Goal: Task Accomplishment & Management: Use online tool/utility

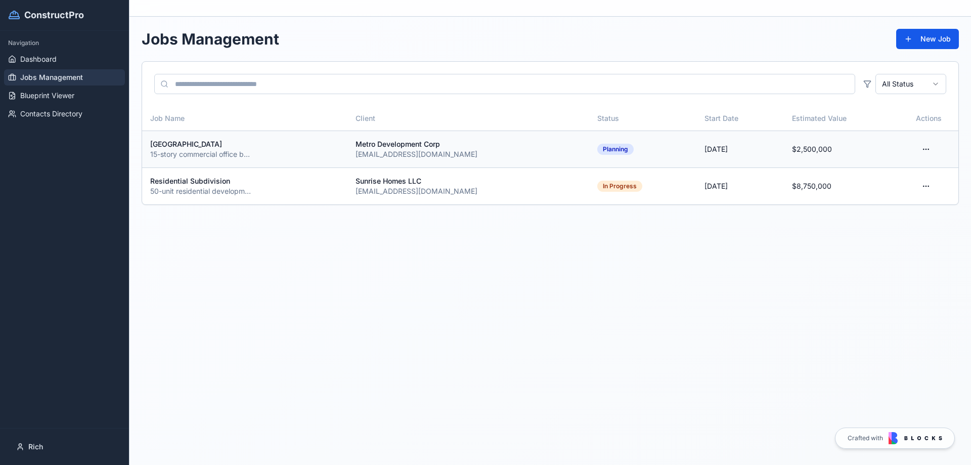
click at [921, 150] on html "ConstructPro Navigation Dashboard Jobs Management Blueprint Viewer Contacts Dir…" at bounding box center [485, 232] width 971 height 465
click at [884, 173] on div "View Details" at bounding box center [893, 172] width 79 height 16
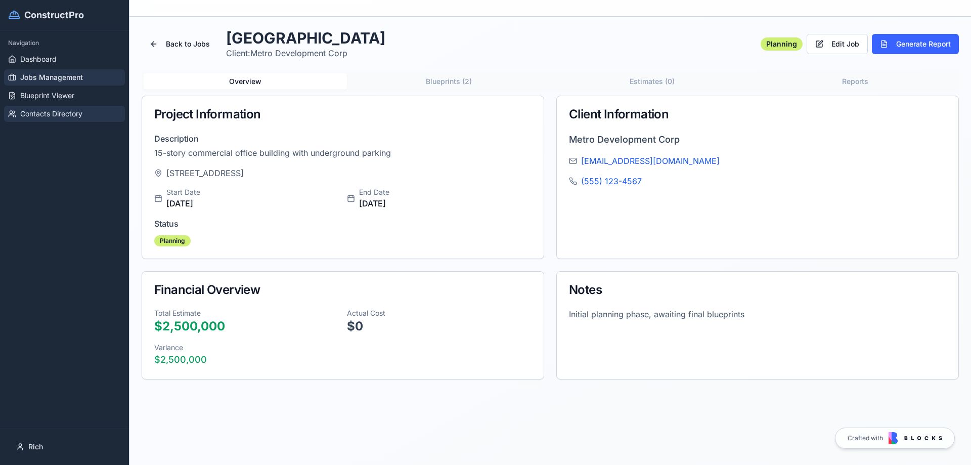
click at [39, 115] on span "Contacts Directory" at bounding box center [51, 114] width 62 height 10
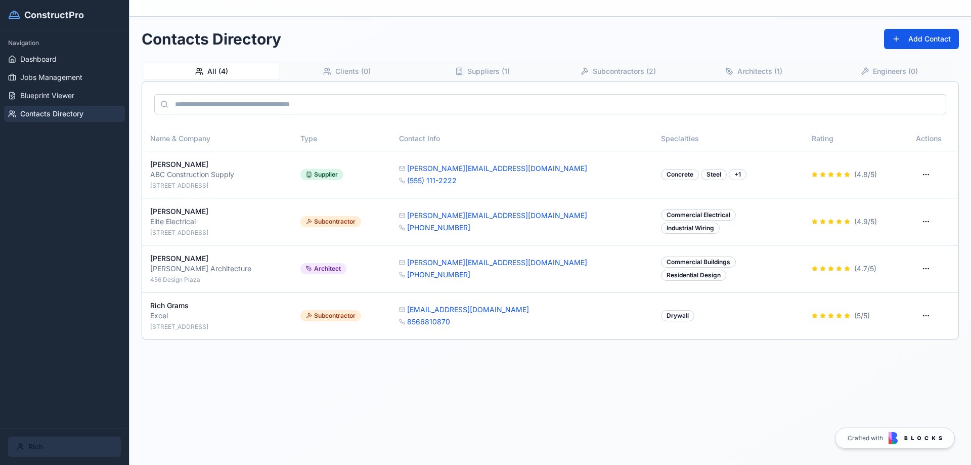
click at [30, 441] on html "ConstructPro Navigation Dashboard Jobs Management Blueprint Viewer Contacts Dir…" at bounding box center [485, 232] width 971 height 465
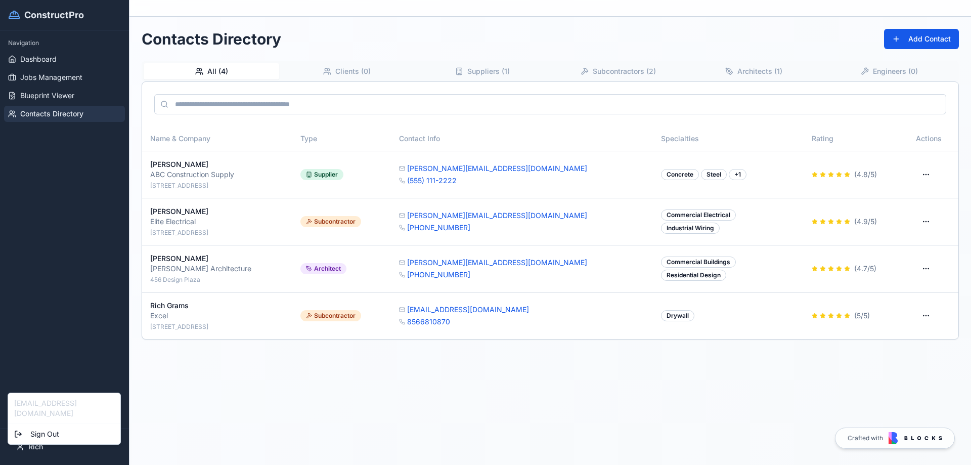
click at [56, 255] on html "ConstructPro Navigation Dashboard Jobs Management Blueprint Viewer Contacts Dir…" at bounding box center [485, 232] width 971 height 465
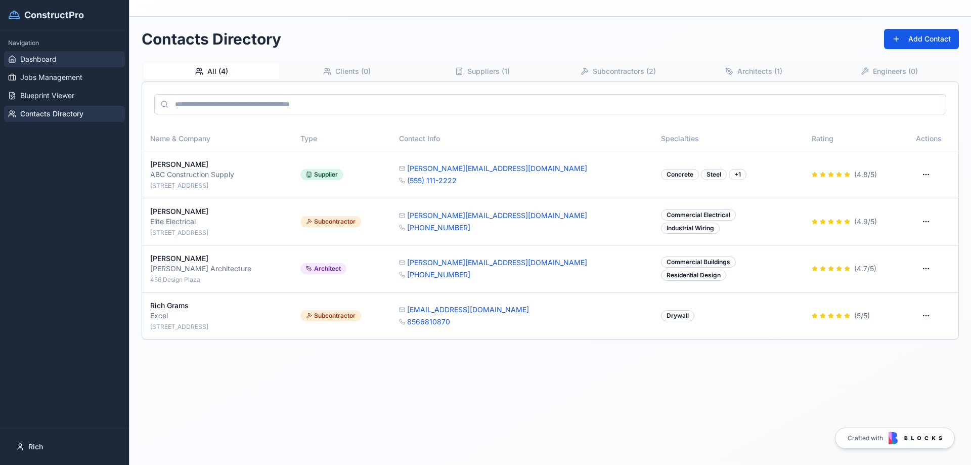
click at [35, 58] on span "Dashboard" at bounding box center [38, 59] width 36 height 10
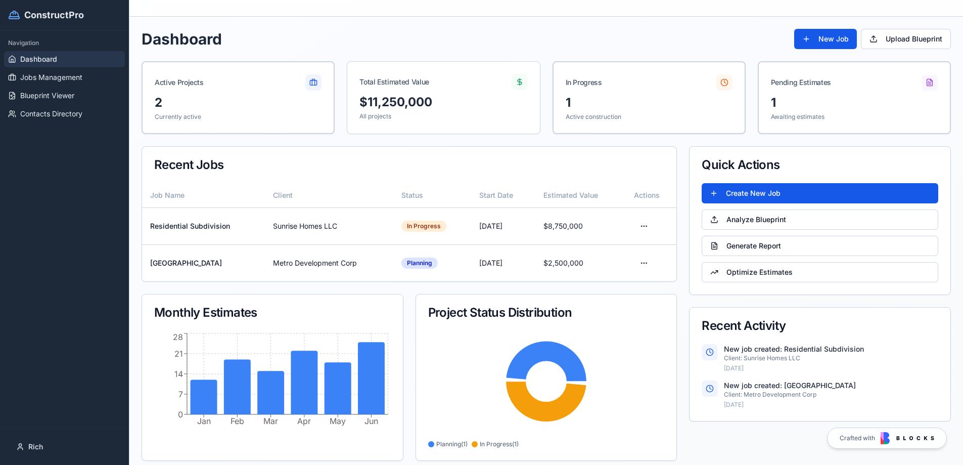
drag, startPoint x: 20, startPoint y: 341, endPoint x: 23, endPoint y: 335, distance: 7.0
click at [23, 335] on div "Navigation Dashboard Jobs Management Blueprint Viewer Contacts Directory" at bounding box center [64, 229] width 129 height 397
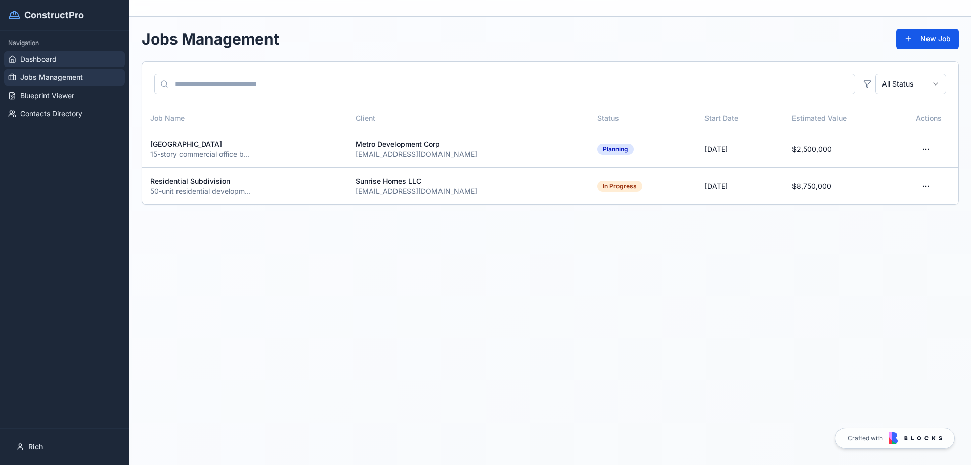
click at [36, 53] on link "Dashboard" at bounding box center [64, 59] width 121 height 16
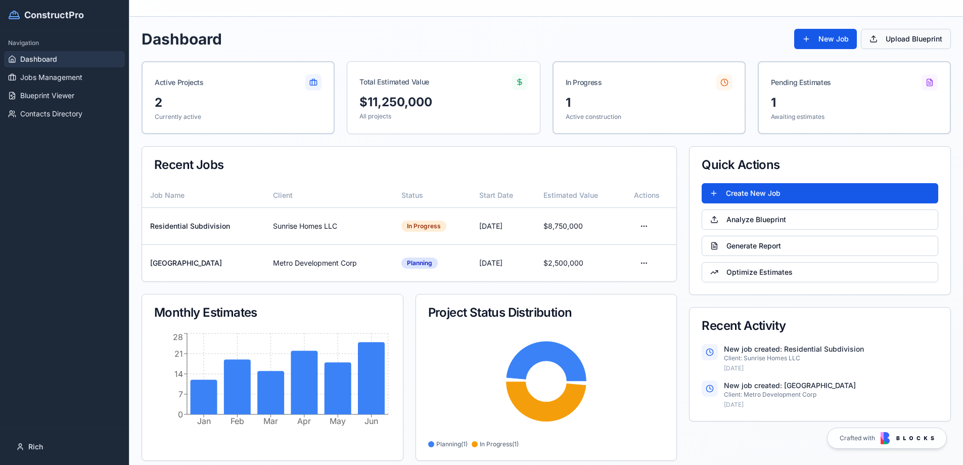
click at [890, 37] on button "Upload Blueprint" at bounding box center [906, 39] width 90 height 20
